Goal: Find specific page/section

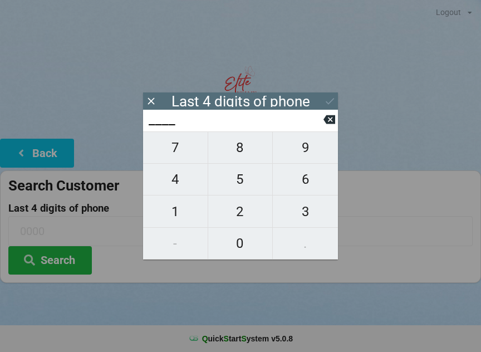
click at [247, 206] on span "2" at bounding box center [240, 211] width 65 height 23
type input "2___"
click at [174, 212] on span "1" at bounding box center [175, 211] width 65 height 23
type input "21__"
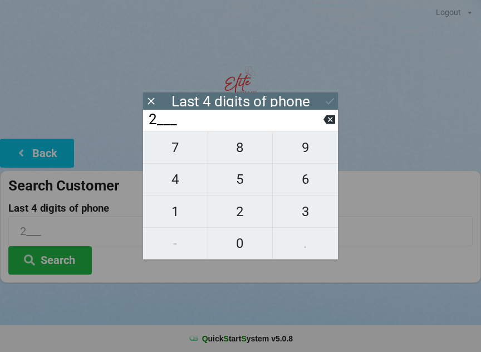
type input "21__"
click at [305, 212] on span "3" at bounding box center [305, 211] width 65 height 23
type input "213_"
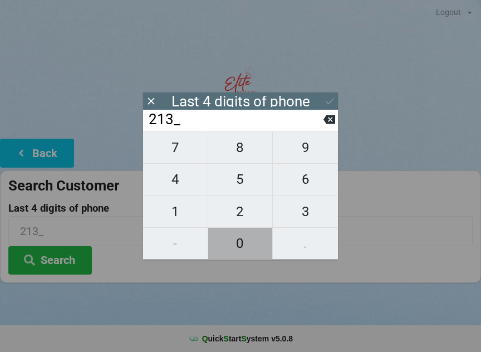
click at [239, 254] on span "0" at bounding box center [240, 243] width 65 height 23
type input "2130"
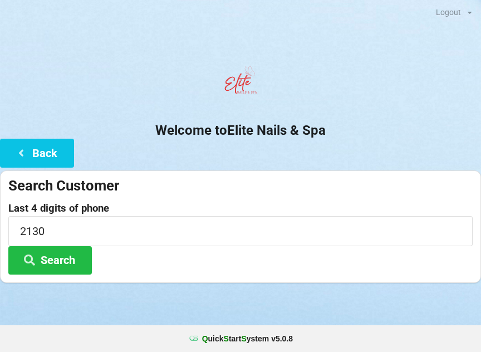
click at [59, 260] on button "Search" at bounding box center [50, 260] width 84 height 28
click at [28, 143] on button "Back" at bounding box center [37, 153] width 74 height 28
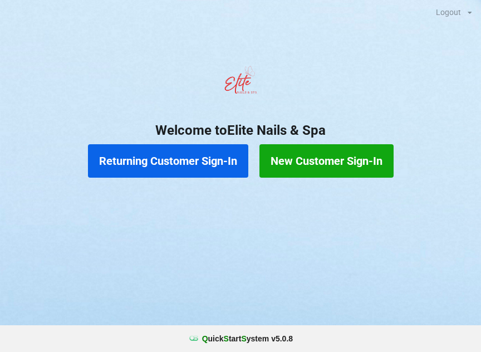
click at [164, 164] on button "Returning Customer Sign-In" at bounding box center [168, 160] width 160 height 33
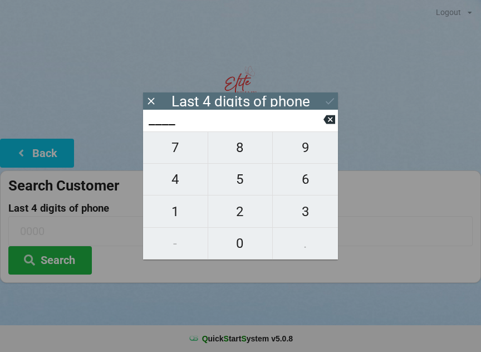
click at [181, 153] on span "7" at bounding box center [175, 147] width 65 height 23
type input "7___"
click at [244, 247] on span "0" at bounding box center [240, 243] width 65 height 23
type input "70__"
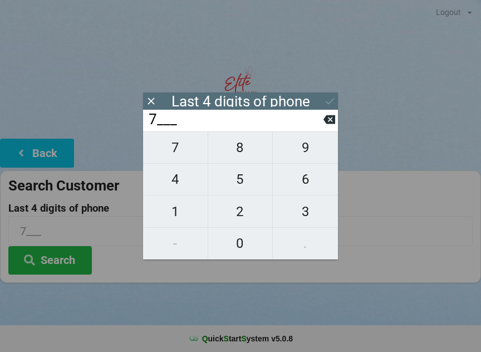
type input "70__"
click at [303, 185] on span "6" at bounding box center [305, 179] width 65 height 23
type input "706_"
click at [183, 150] on span "7" at bounding box center [175, 147] width 65 height 23
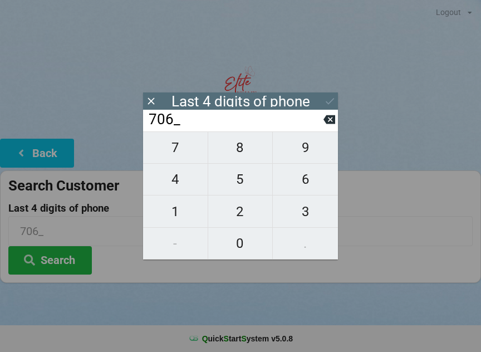
type input "7067"
click at [55, 256] on button "Search" at bounding box center [50, 260] width 84 height 28
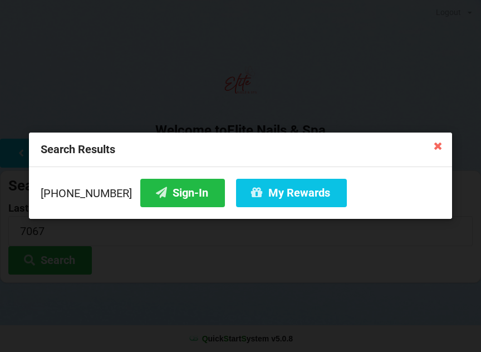
click at [162, 195] on button "Sign-In" at bounding box center [182, 193] width 85 height 28
